Goal: Information Seeking & Learning: Learn about a topic

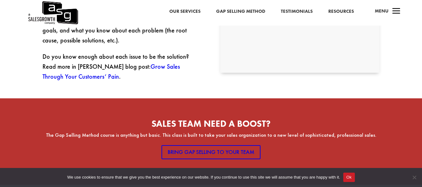
scroll to position [369, 0]
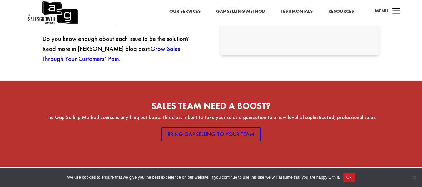
click at [165, 45] on link "Grow Sales Through Your Customers’ Pain" at bounding box center [112, 54] width 138 height 18
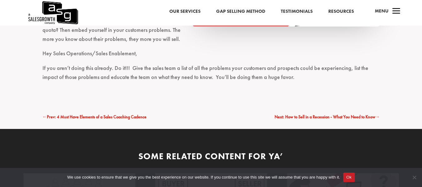
scroll to position [1458, 0]
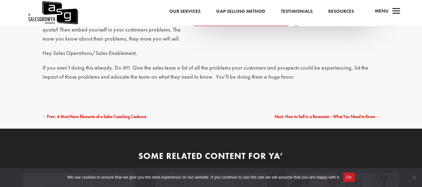
click at [122, 114] on span "Prev: 4 Must Have Elements of a Sales Coaching Cadence" at bounding box center [97, 117] width 100 height 6
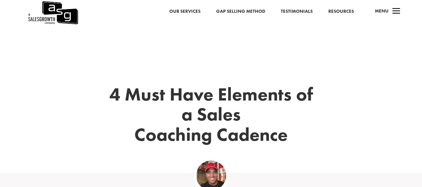
select select "Director/Manager (Sales Director, Regional Sales Manager, etc)"
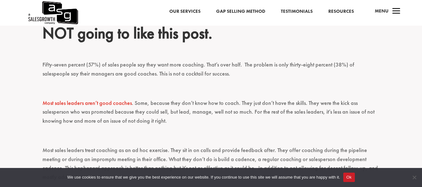
scroll to position [313, 0]
